Goal: Find specific fact

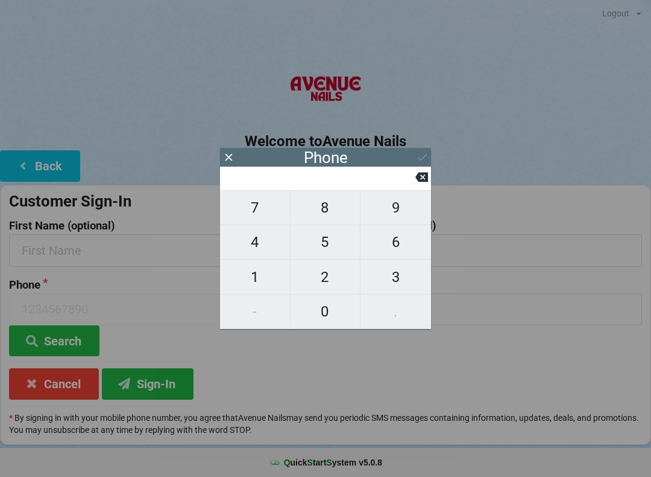
click at [387, 279] on span "3" at bounding box center [396, 276] width 71 height 25
type input "3"
click at [328, 312] on span "0" at bounding box center [326, 311] width 70 height 25
type input "30"
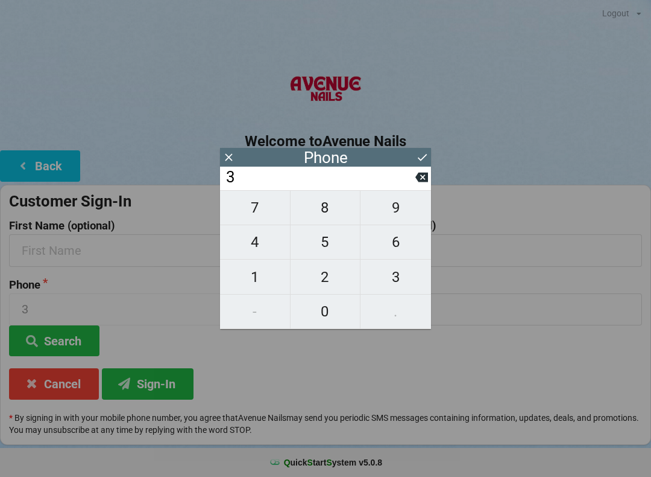
type input "30"
click at [331, 244] on span "5" at bounding box center [326, 241] width 70 height 25
type input "305"
click at [332, 246] on span "5" at bounding box center [326, 241] width 70 height 25
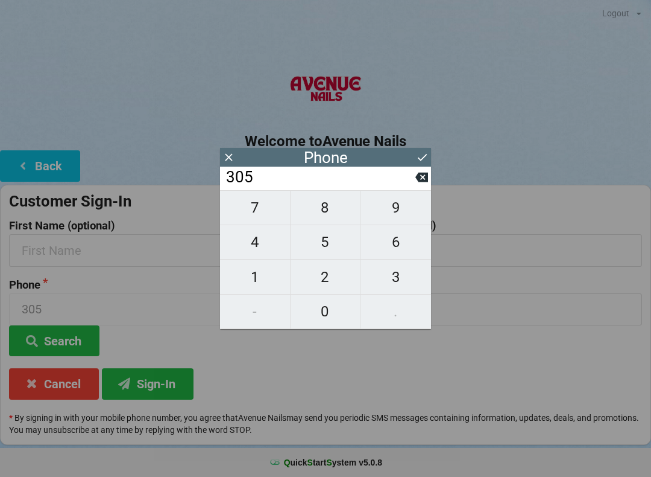
type input "3055"
click at [268, 242] on span "4" at bounding box center [255, 241] width 70 height 25
type input "30554"
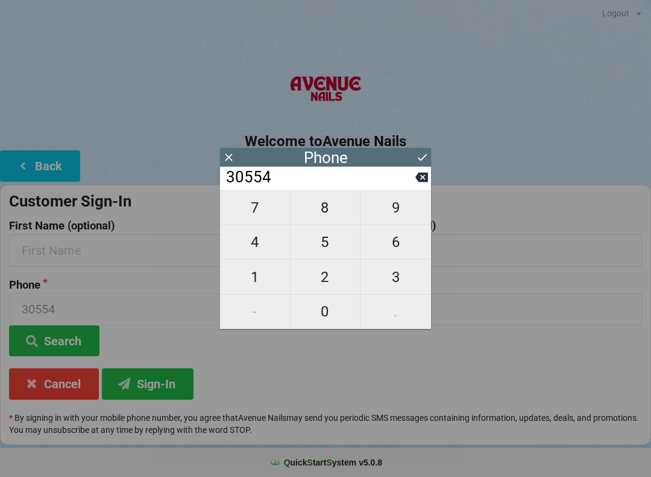
click at [404, 244] on span "6" at bounding box center [396, 241] width 71 height 25
type input "305546"
click at [323, 313] on span "0" at bounding box center [326, 311] width 70 height 25
type input "3055460"
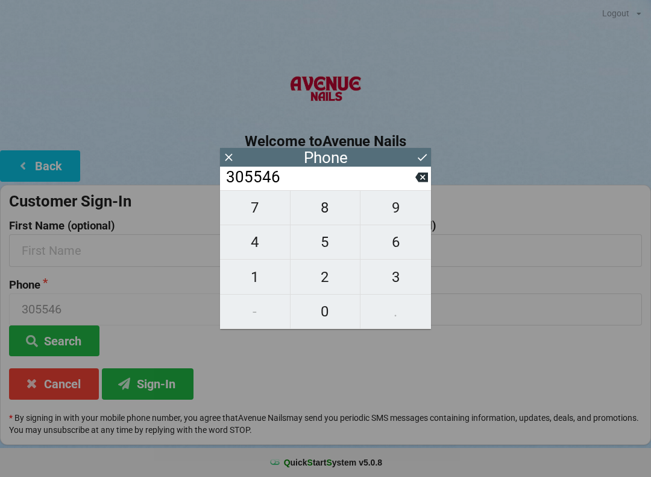
type input "3055460"
click at [326, 316] on span "0" at bounding box center [326, 311] width 70 height 25
type input "30554600"
click at [261, 249] on span "4" at bounding box center [255, 241] width 70 height 25
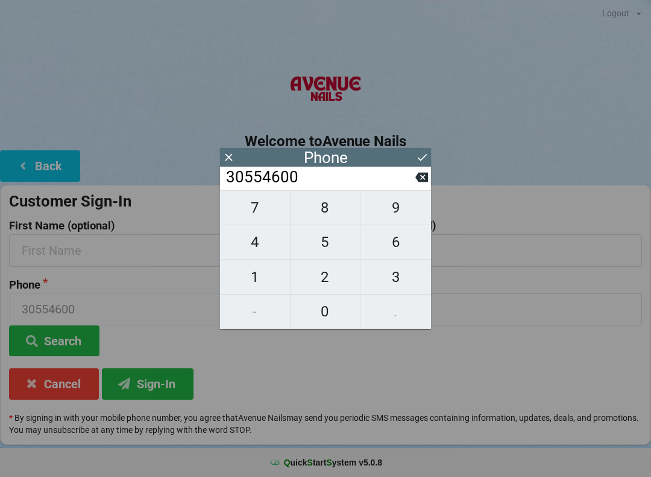
type input "305546004"
click at [327, 209] on span "8" at bounding box center [326, 207] width 70 height 25
type input "3055460048"
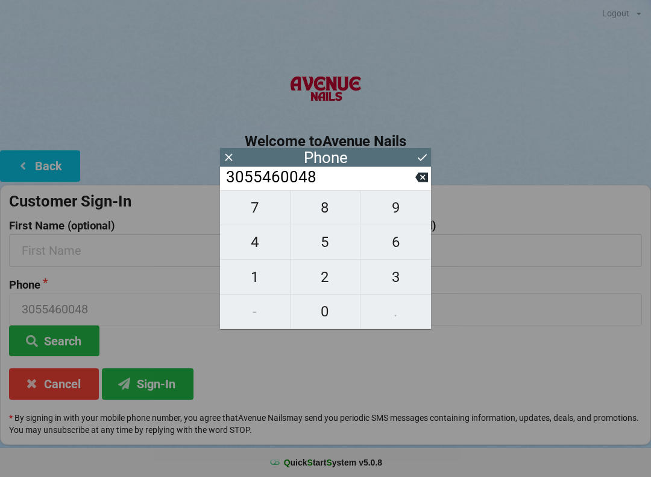
click at [417, 153] on icon at bounding box center [422, 157] width 13 height 13
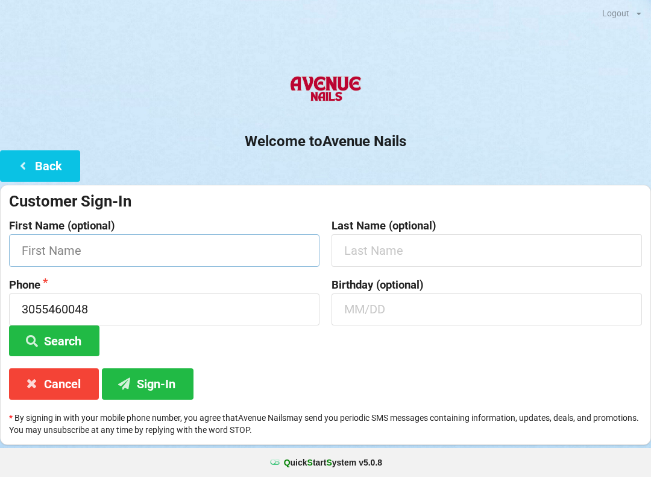
click at [240, 244] on input "text" at bounding box center [164, 250] width 311 height 32
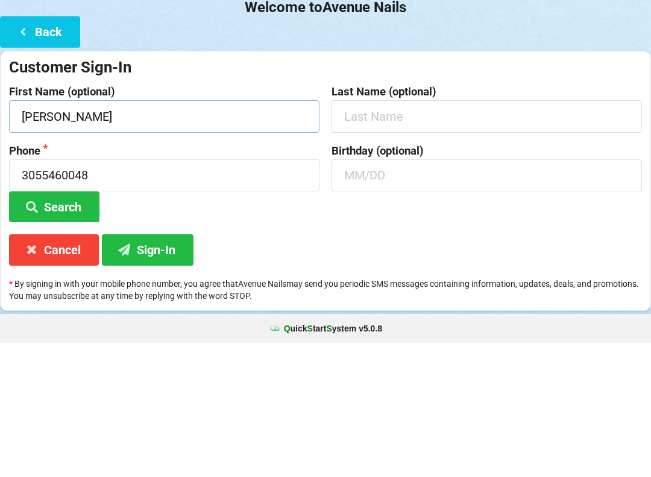
type input "[PERSON_NAME]"
click at [420, 234] on input "text" at bounding box center [487, 250] width 311 height 32
type input "[PERSON_NAME]"
click at [432, 293] on input "text" at bounding box center [487, 309] width 311 height 32
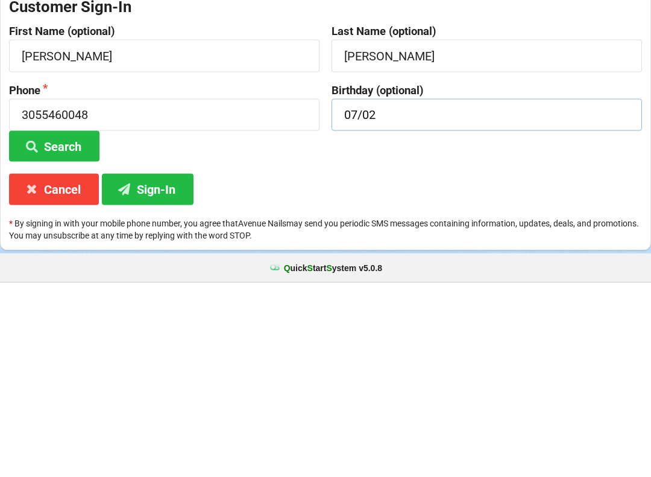
type input "07/02"
click at [72, 325] on button "Search" at bounding box center [54, 340] width 90 height 31
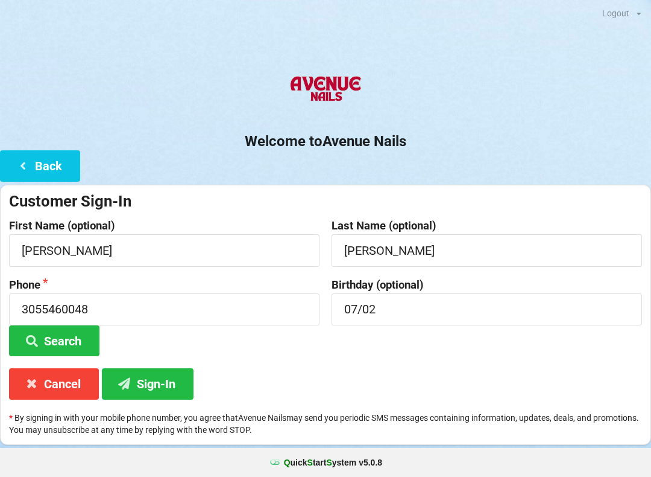
click at [177, 378] on button "Sign-In" at bounding box center [148, 383] width 92 height 31
